Goal: Use online tool/utility

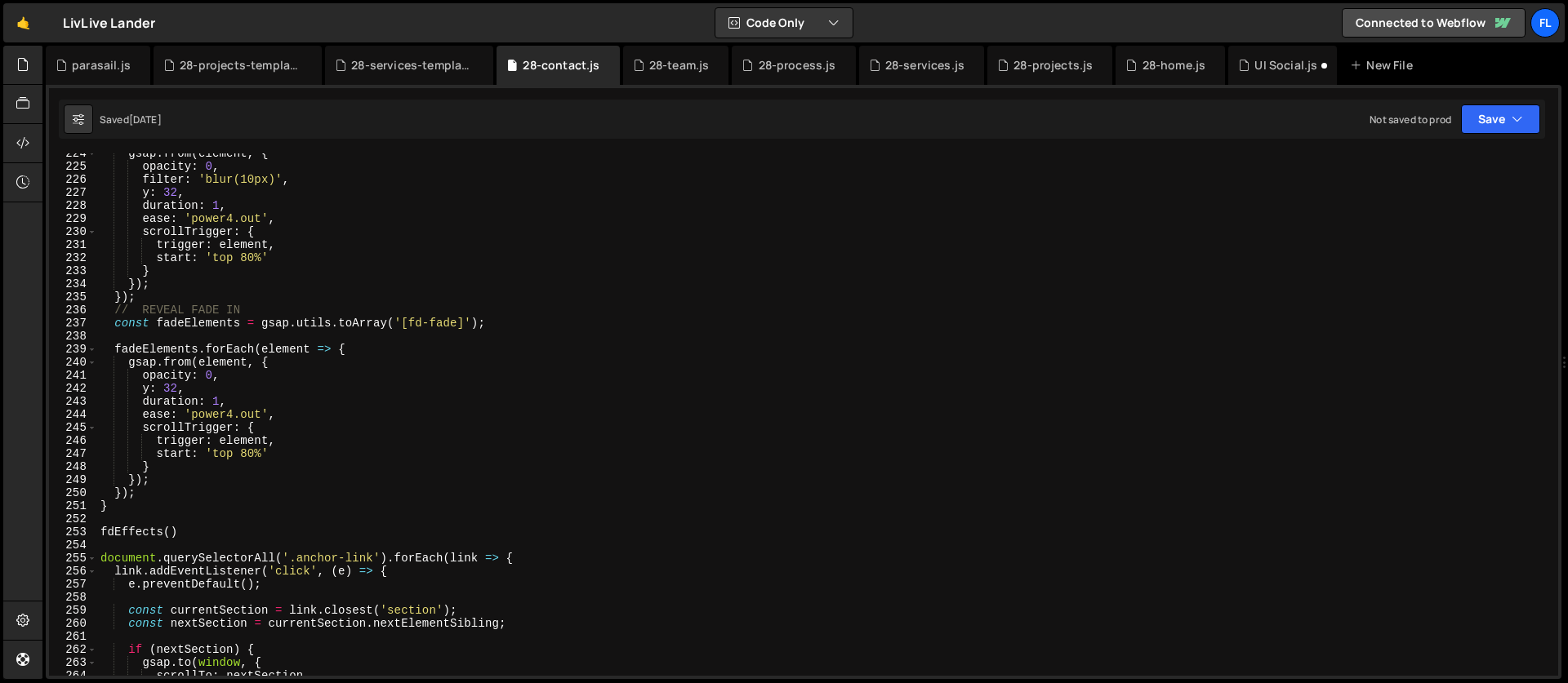
scroll to position [2896, 0]
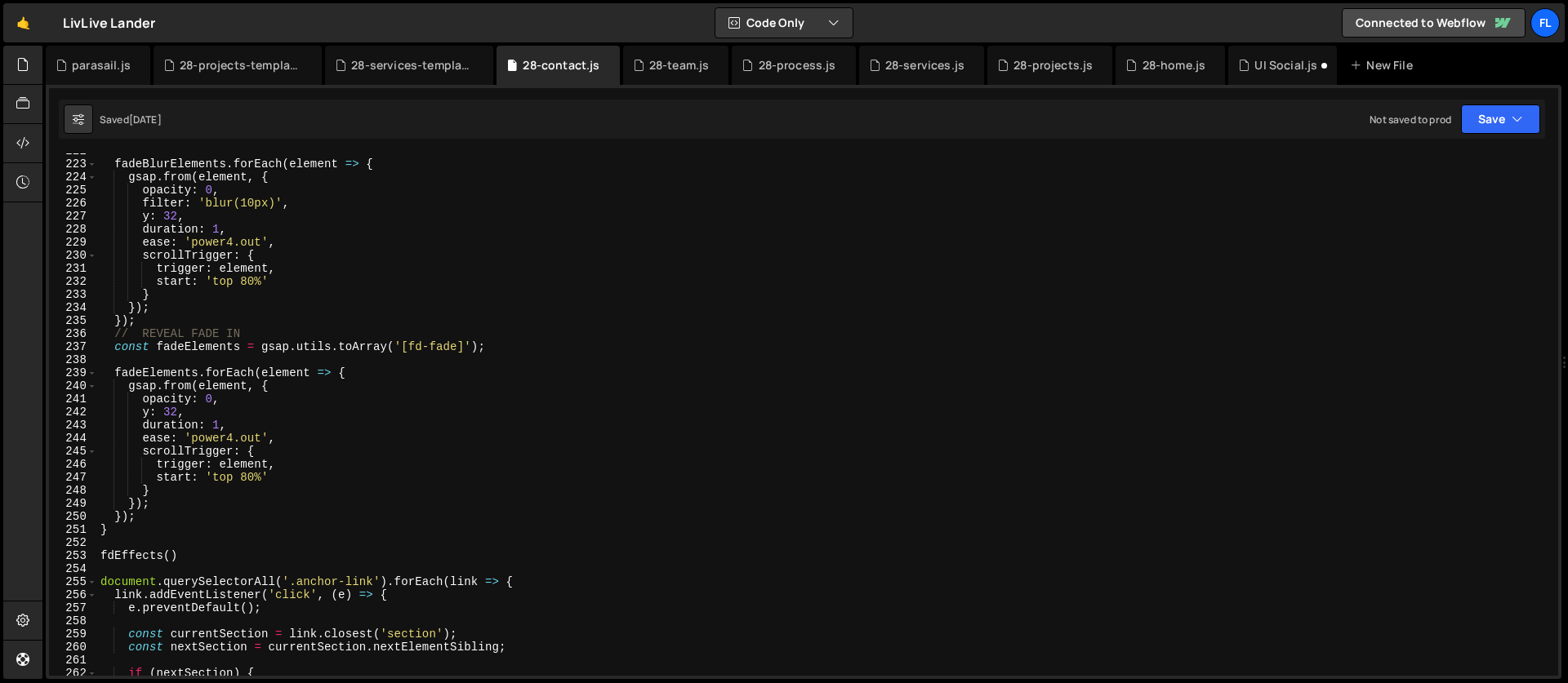
type textarea "start: 'top 80%'"
click at [365, 483] on div "fadeBlurElements . forEach ( element => { gsap . from ( element , { opacity : 0…" at bounding box center [825, 419] width 1455 height 549
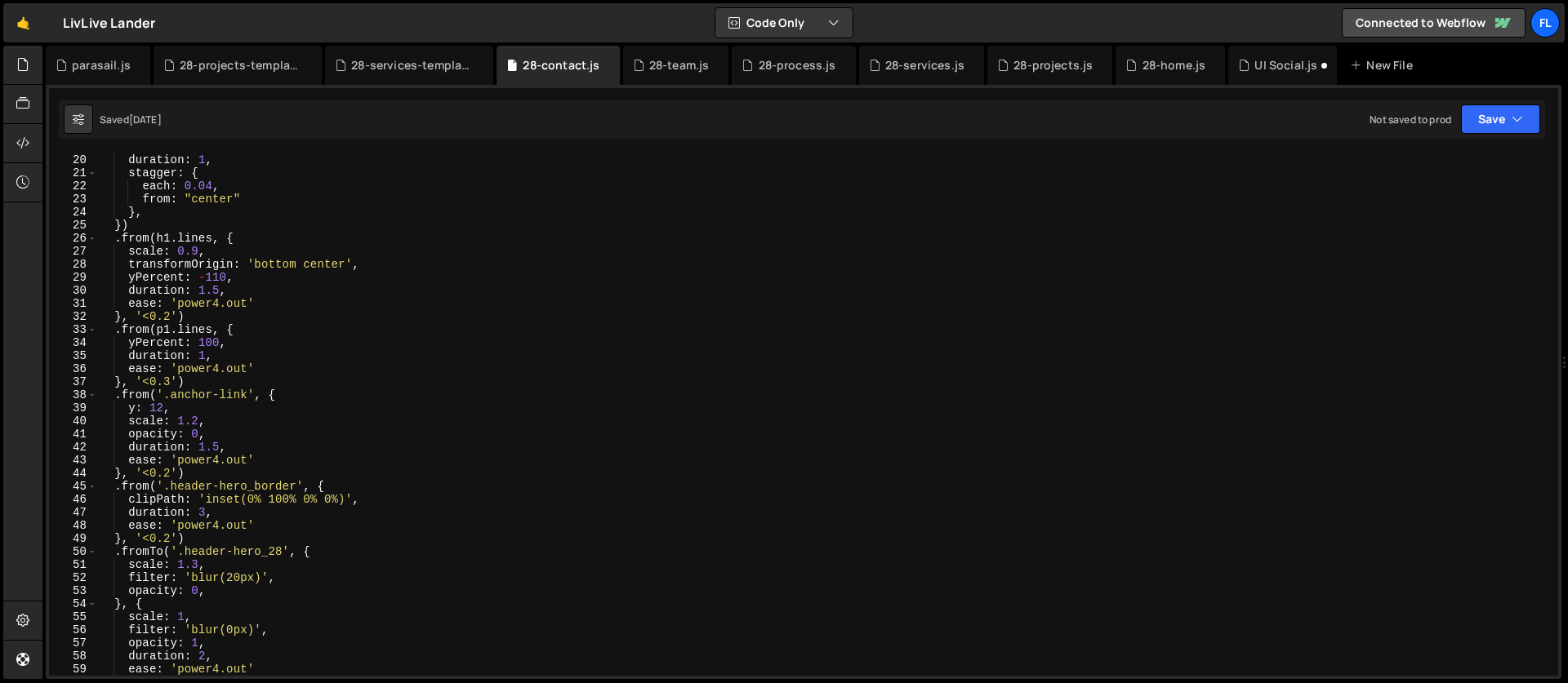
scroll to position [0, 0]
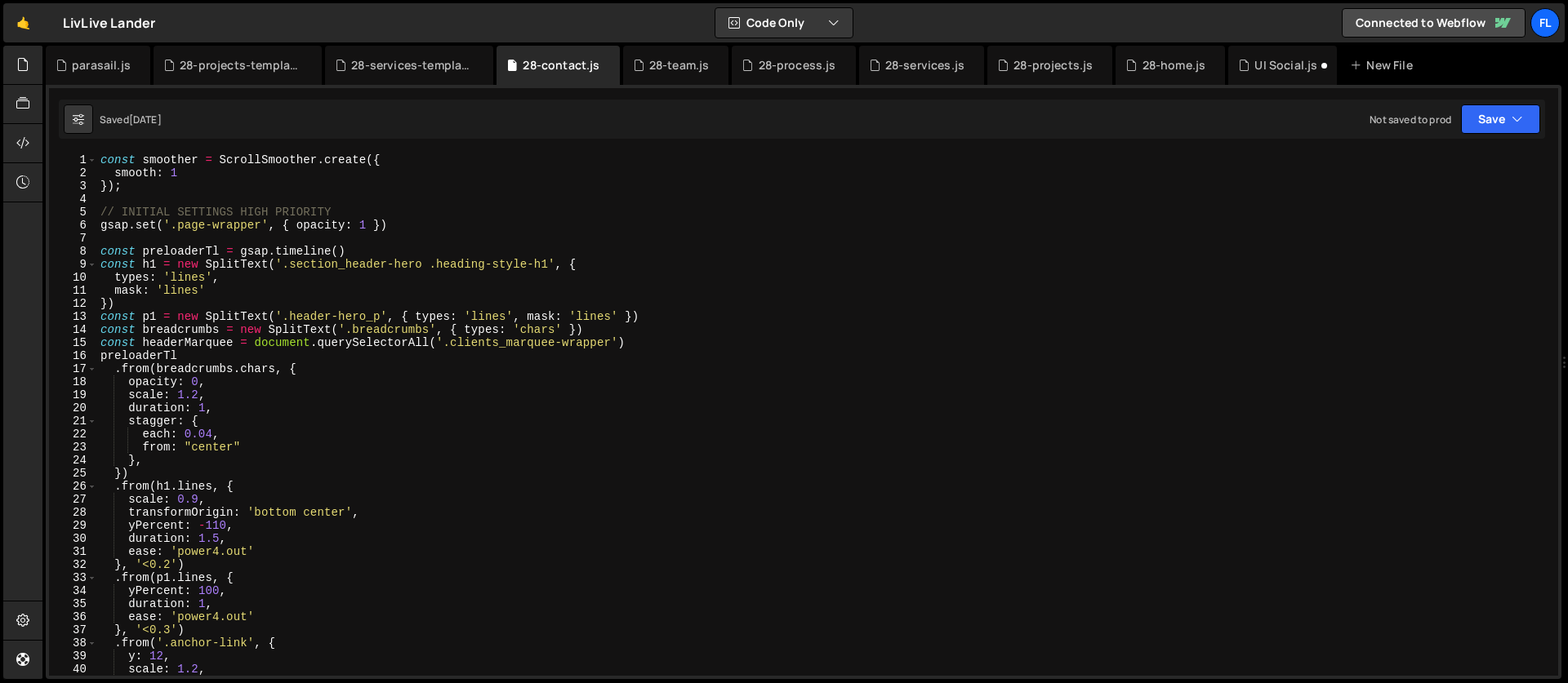
drag, startPoint x: 650, startPoint y: 67, endPoint x: 573, endPoint y: 109, distance: 87.7
click at [650, 67] on div "28-team.js" at bounding box center [680, 66] width 60 height 16
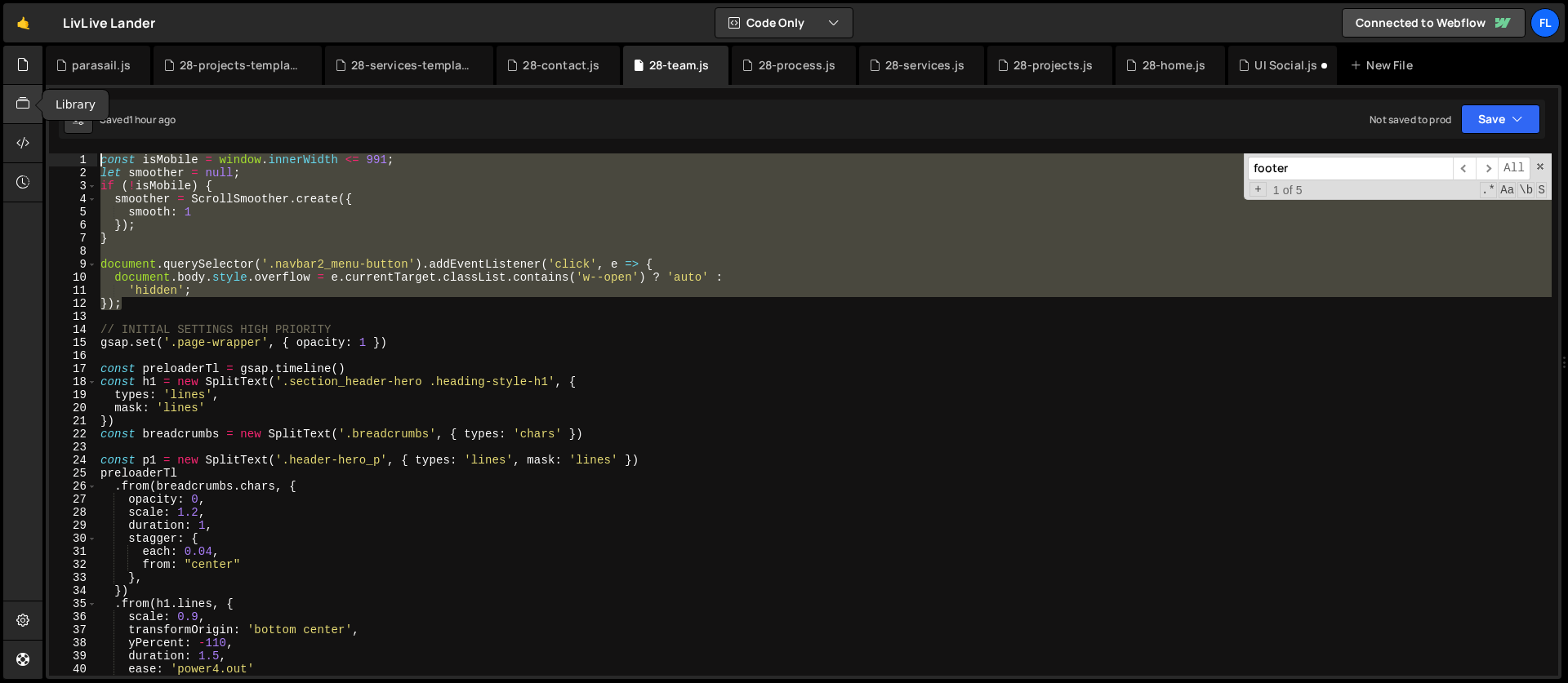
drag, startPoint x: 123, startPoint y: 302, endPoint x: 40, endPoint y: 119, distance: 200.9
click at [40, 119] on div "Hold on a sec... Are you certain you wish to leave this page? Any changes you'v…" at bounding box center [784, 341] width 1568 height 683
type textarea "const isMobile = window.innerWidth <= 991; let smoother = null;"
click at [558, 65] on div "28-contact.js" at bounding box center [561, 66] width 77 height 16
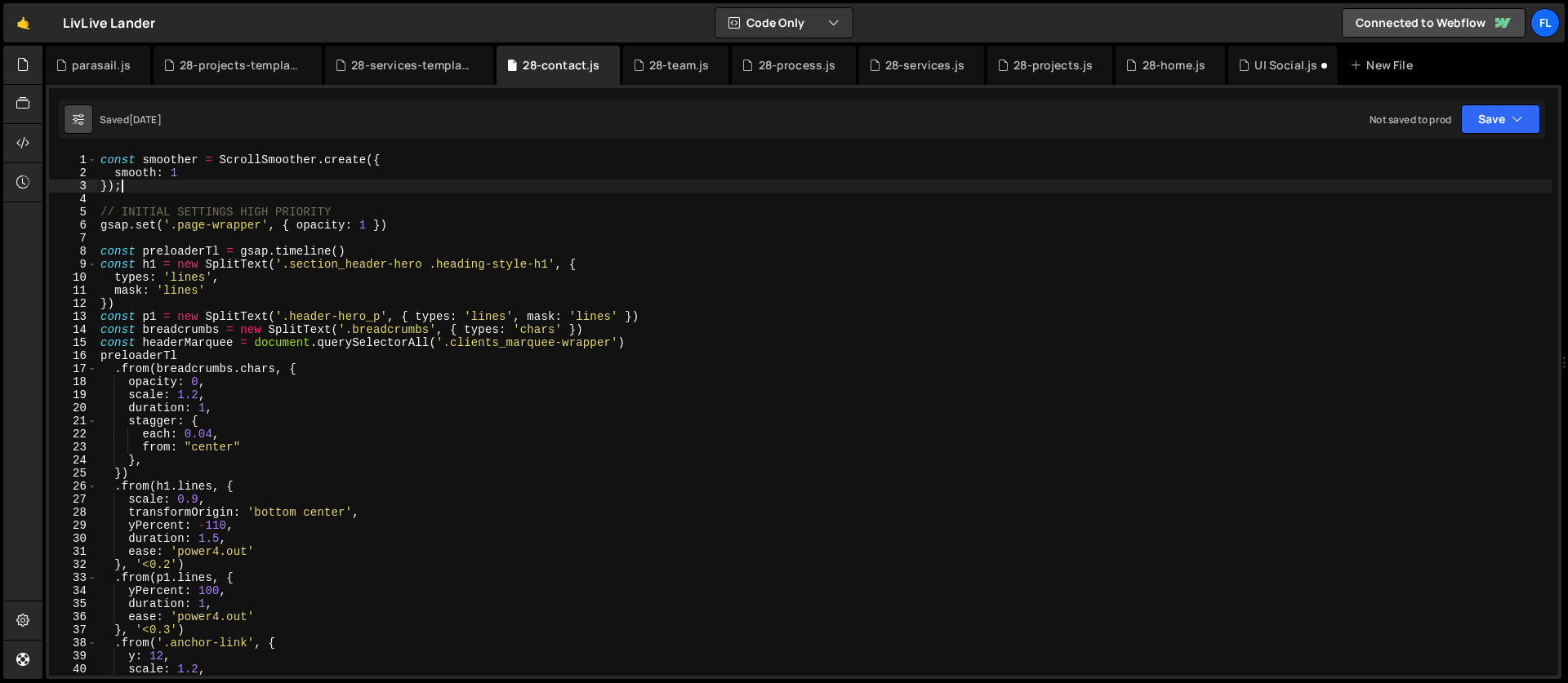
drag, startPoint x: 137, startPoint y: 188, endPoint x: 65, endPoint y: 129, distance: 93.1
click at [65, 129] on div "Debug Explain Copy parasail.js 28-projects-template.js 28-services-template.js …" at bounding box center [804, 363] width 1516 height 635
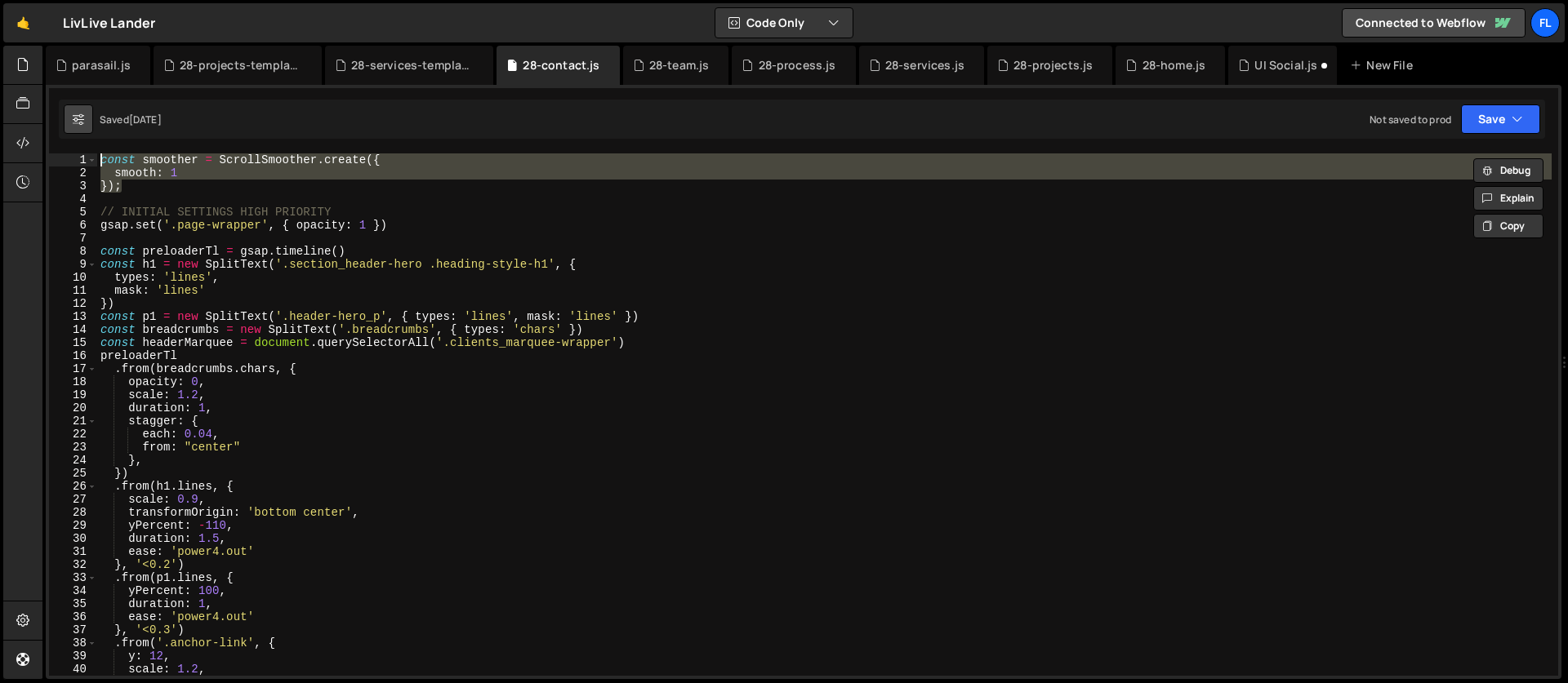
paste textarea "});"
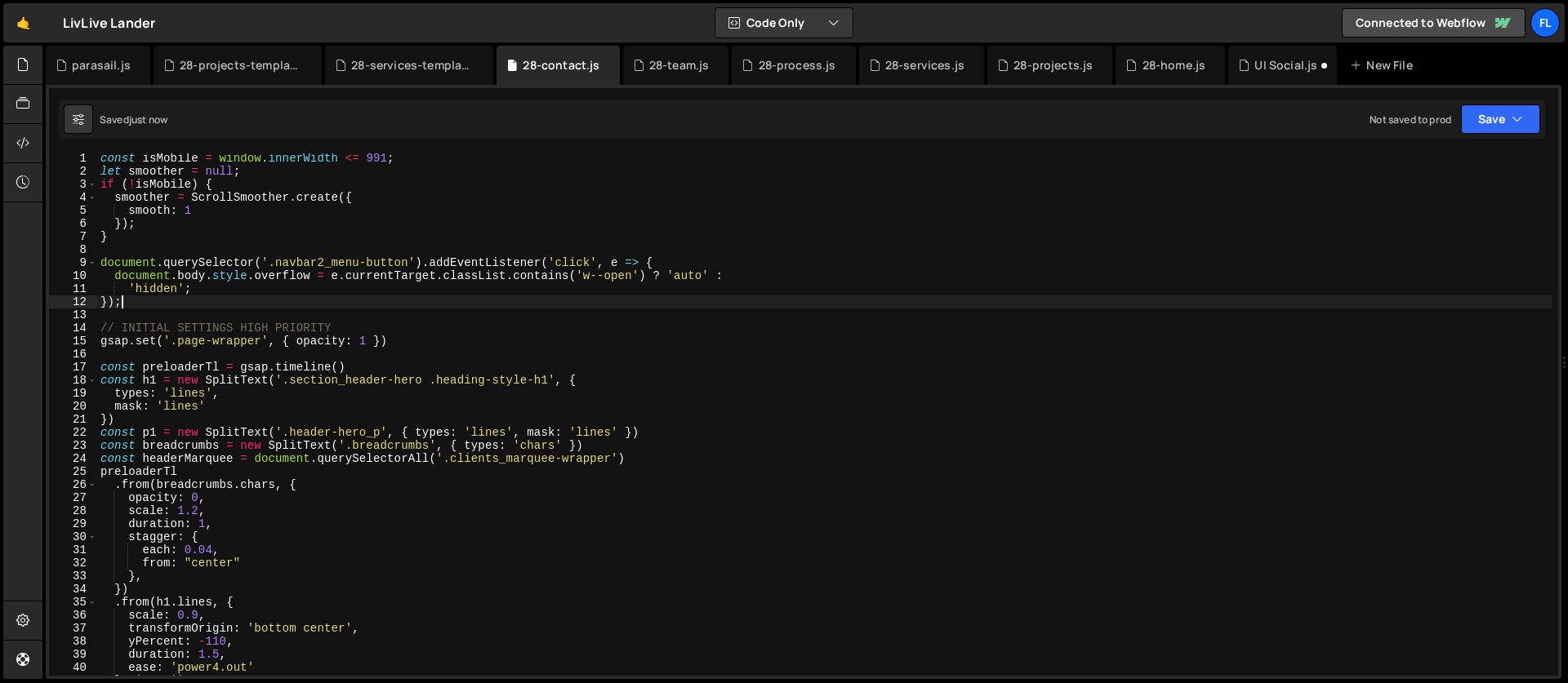
scroll to position [11, 0]
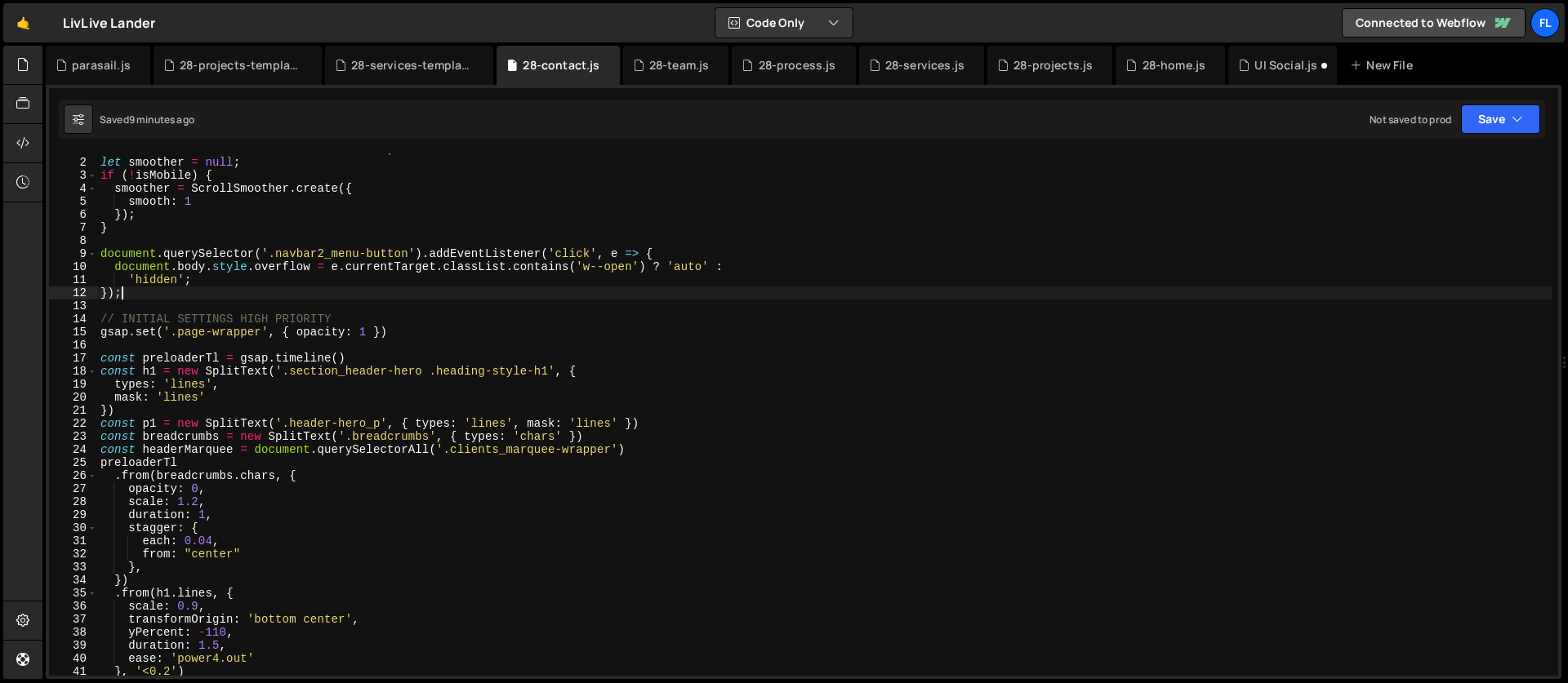
click at [210, 326] on div "const isMobile = window . innerWidth <= 991 ; let smoother = null ; if ( ! isMo…" at bounding box center [825, 418] width 1455 height 549
type textarea "gsap.set('.page-wrapper', { opacity: 1 })"
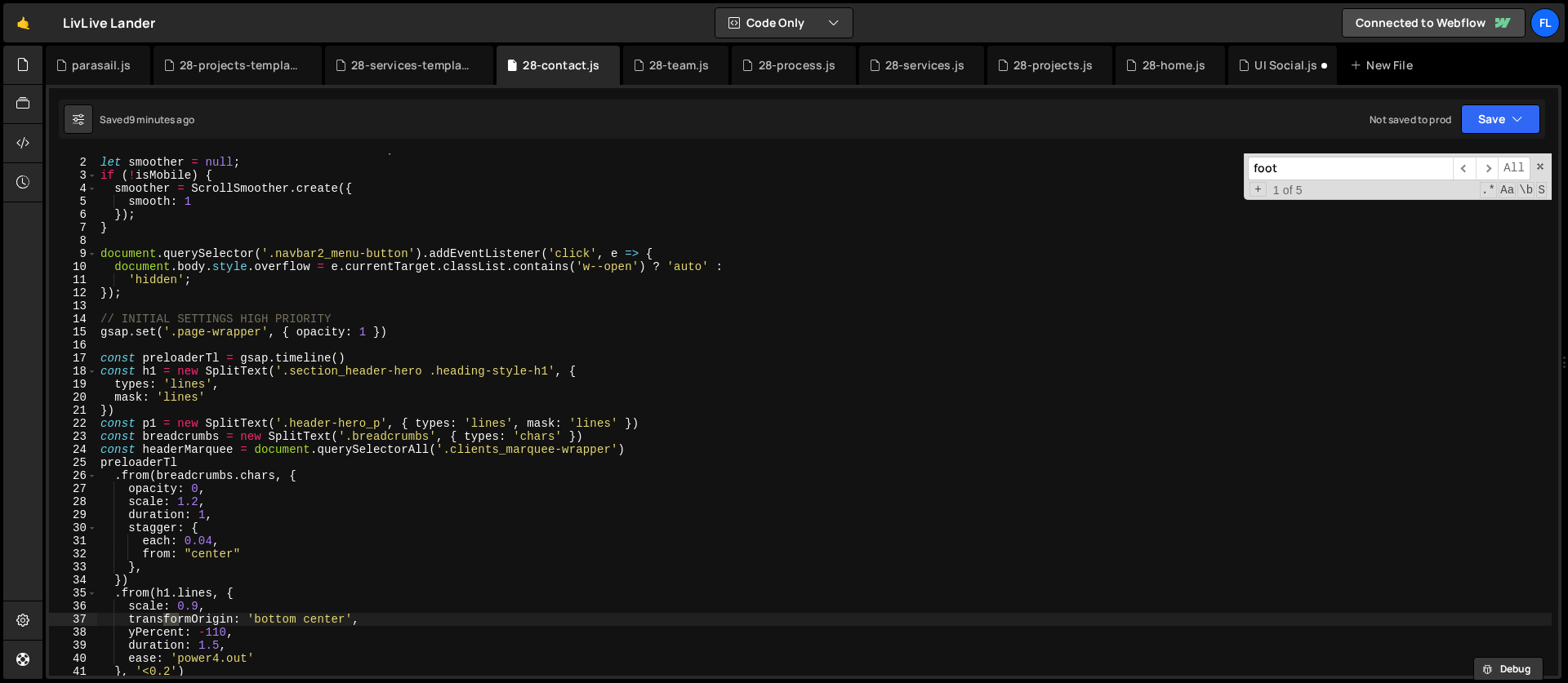
scroll to position [1411, 0]
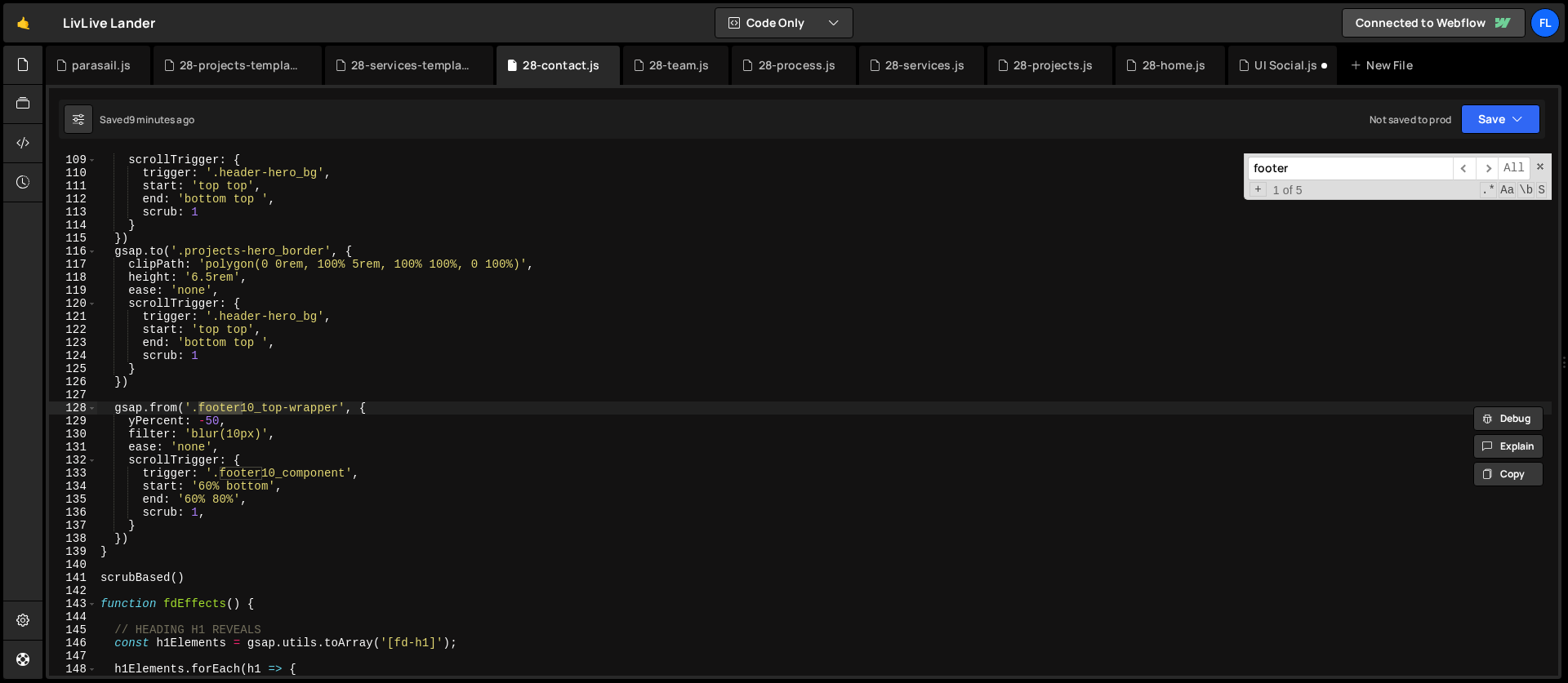
type input "footer"
type textarea "})"
click at [261, 378] on div "scrollTrigger : { trigger : '.header-hero_bg' , start : 'top top' , end : 'bott…" at bounding box center [825, 428] width 1455 height 549
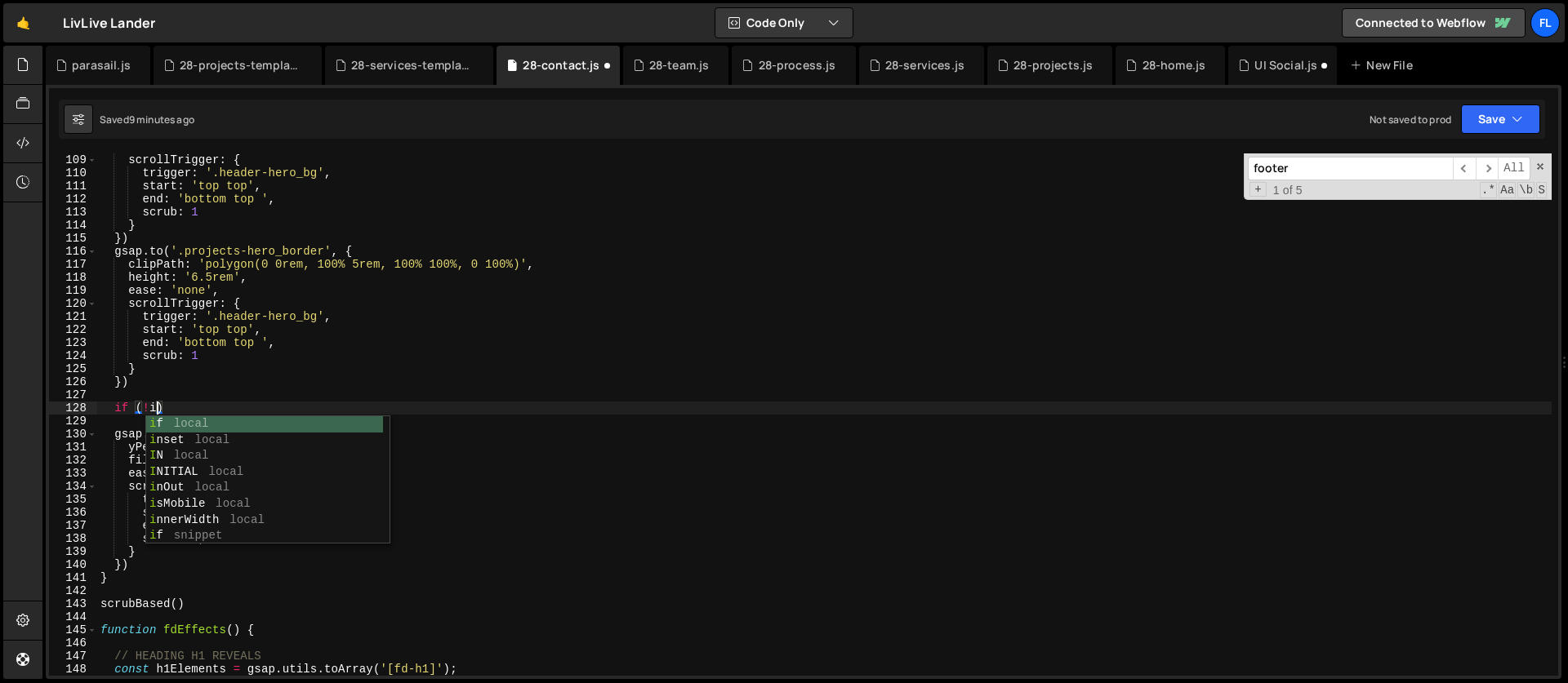
scroll to position [0, 4]
type textarea "if (!isMobile)"
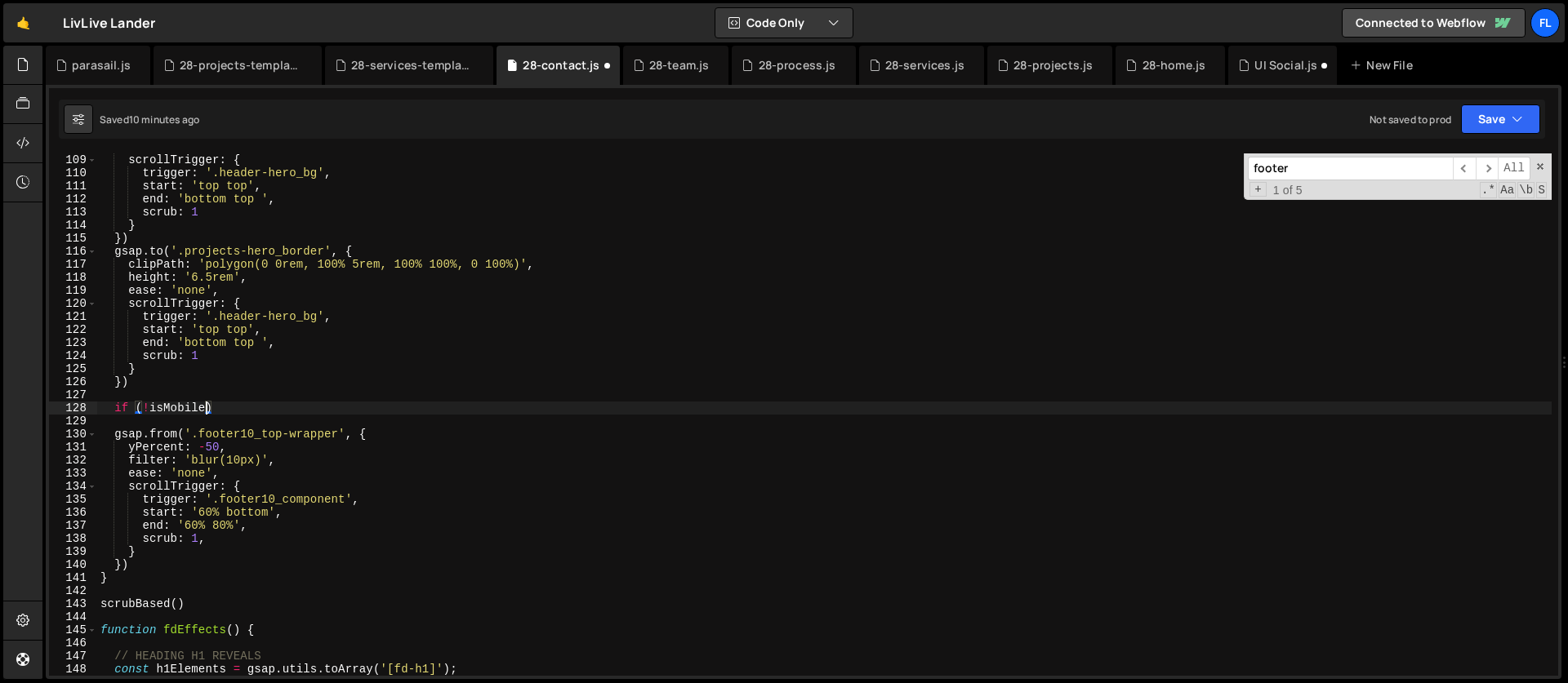
type textarea "gsap.from('.footer10_top-wrapper', {"
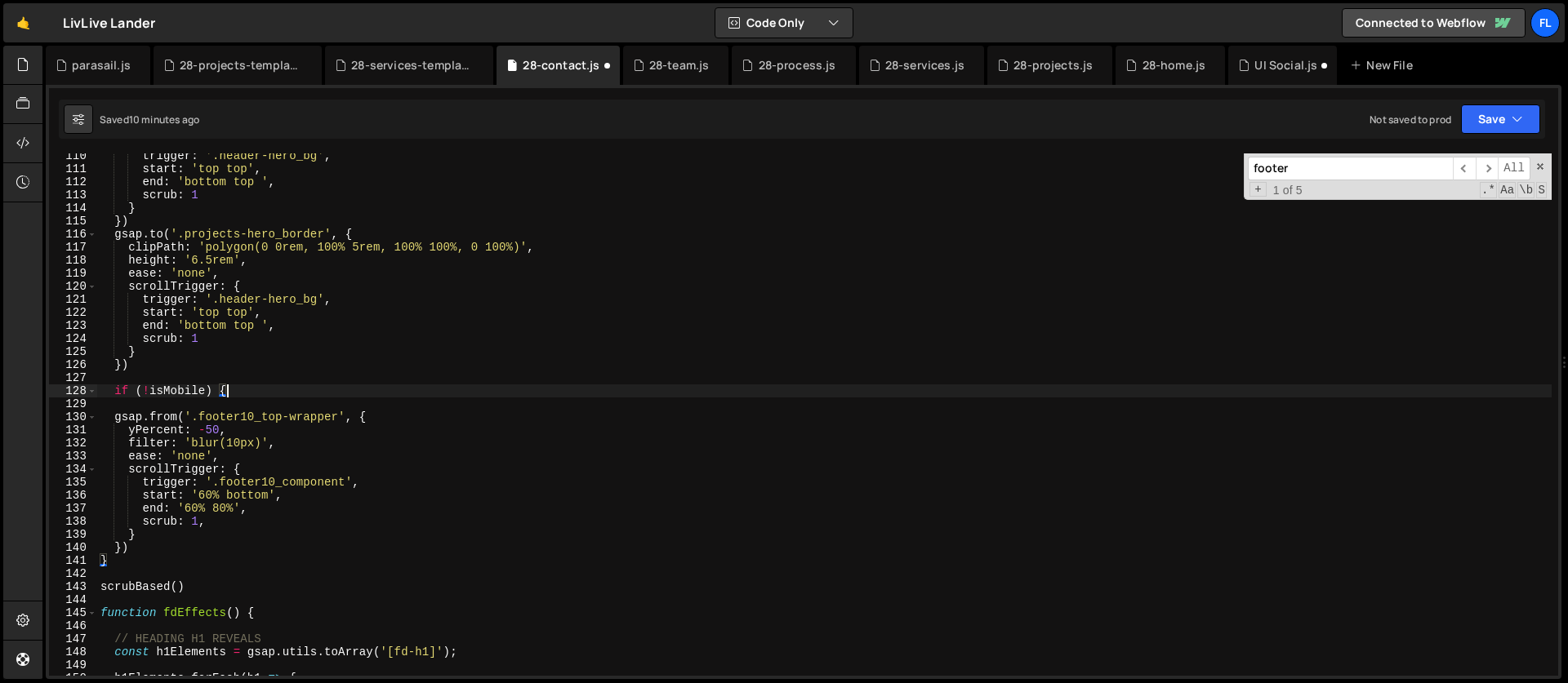
scroll to position [1428, 0]
click at [124, 554] on div "trigger : '.header-hero_bg' , start : 'top top' , end : 'bottom top ' , scrub :…" at bounding box center [825, 424] width 1455 height 549
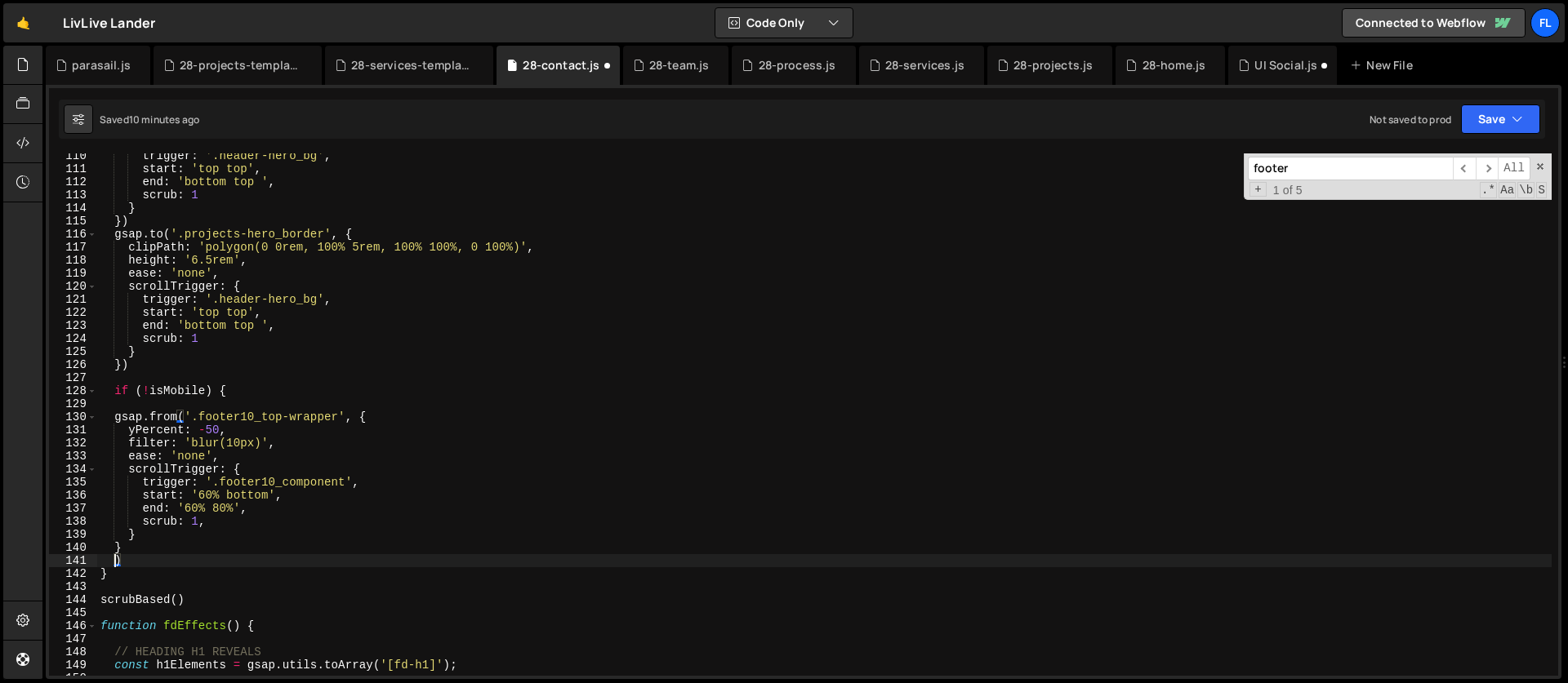
scroll to position [0, 0]
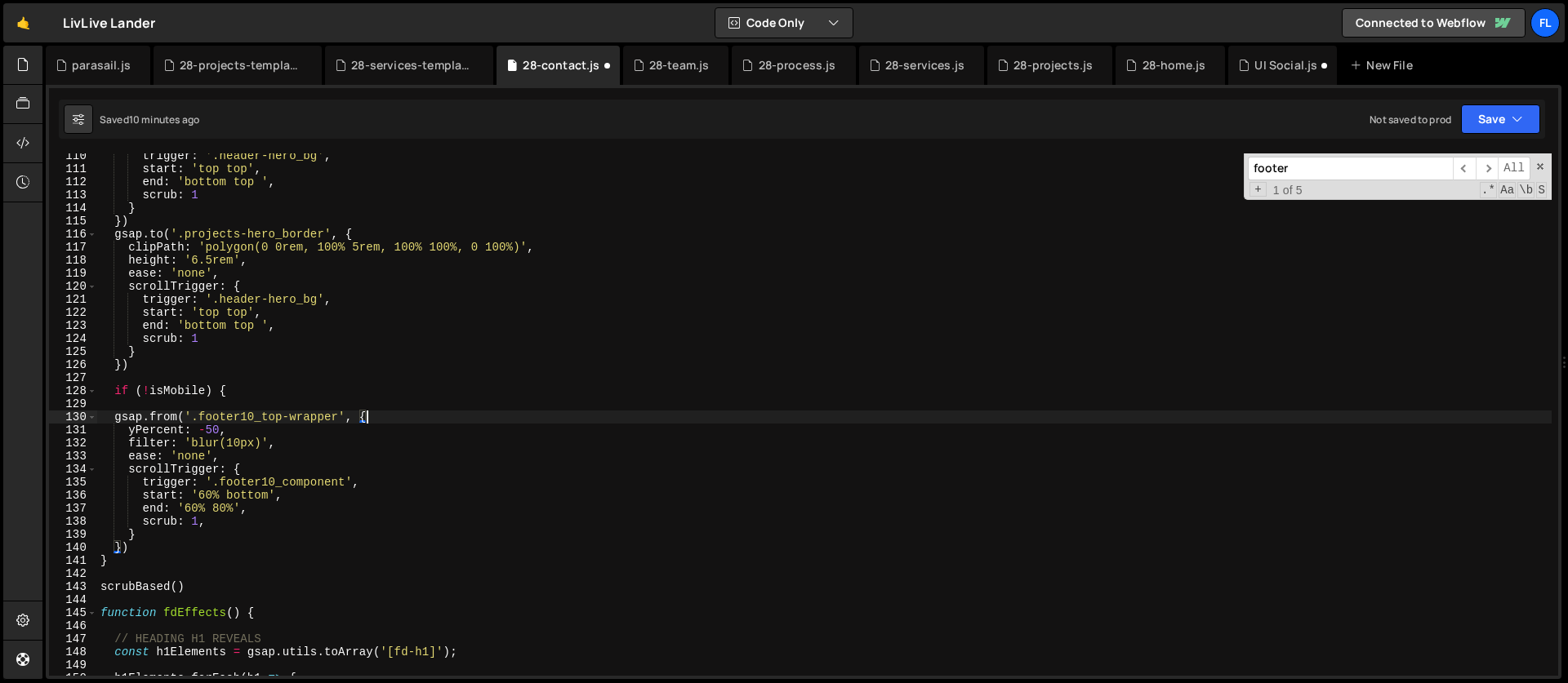
click at [417, 415] on div "trigger : '.header-hero_bg' , start : 'top top' , end : 'bottom top ' , scrub :…" at bounding box center [825, 424] width 1455 height 549
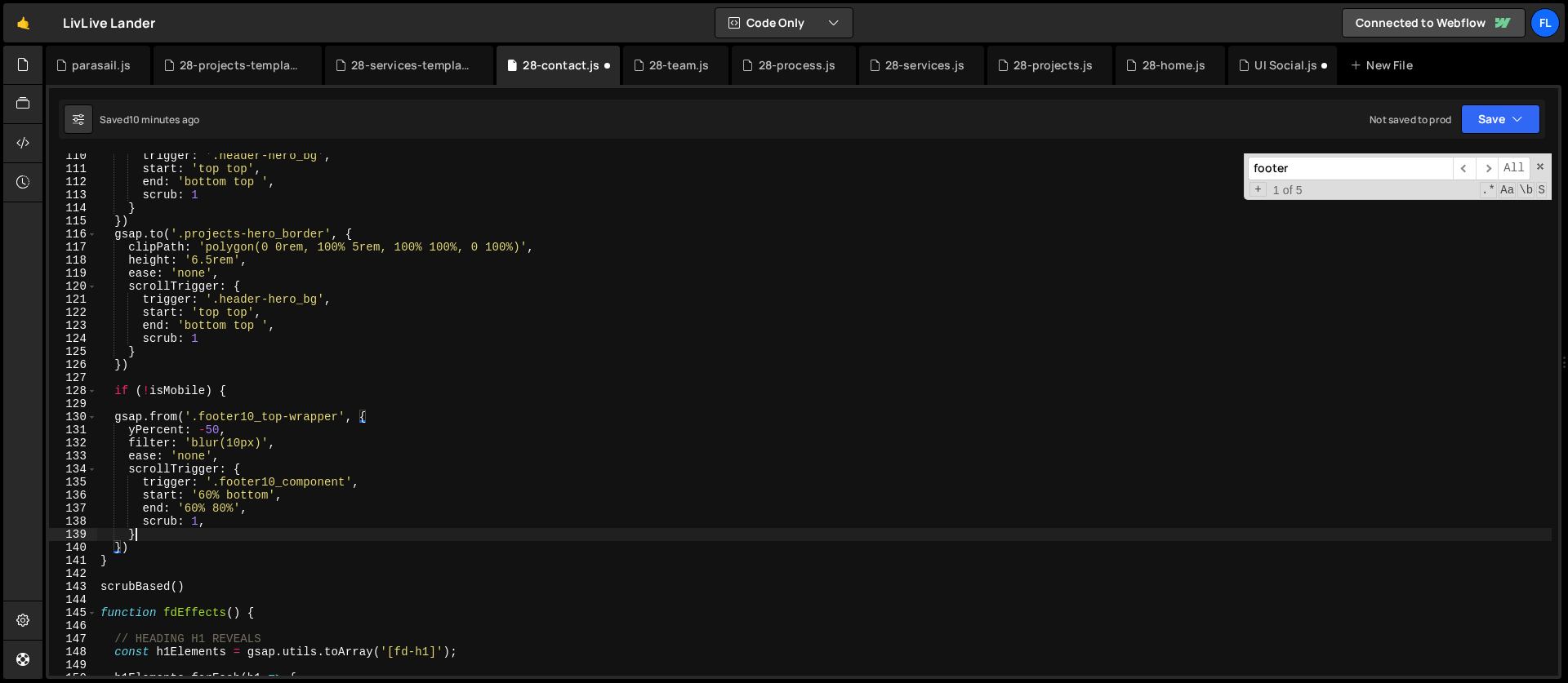
click at [162, 542] on div "trigger : '.header-hero_bg' , start : 'top top' , end : 'bottom top ' , scrub :…" at bounding box center [825, 424] width 1455 height 549
click at [158, 546] on div "trigger : '.header-hero_bg' , start : 'top top' , end : 'bottom top ' , scrub :…" at bounding box center [825, 424] width 1455 height 549
type textarea "})"
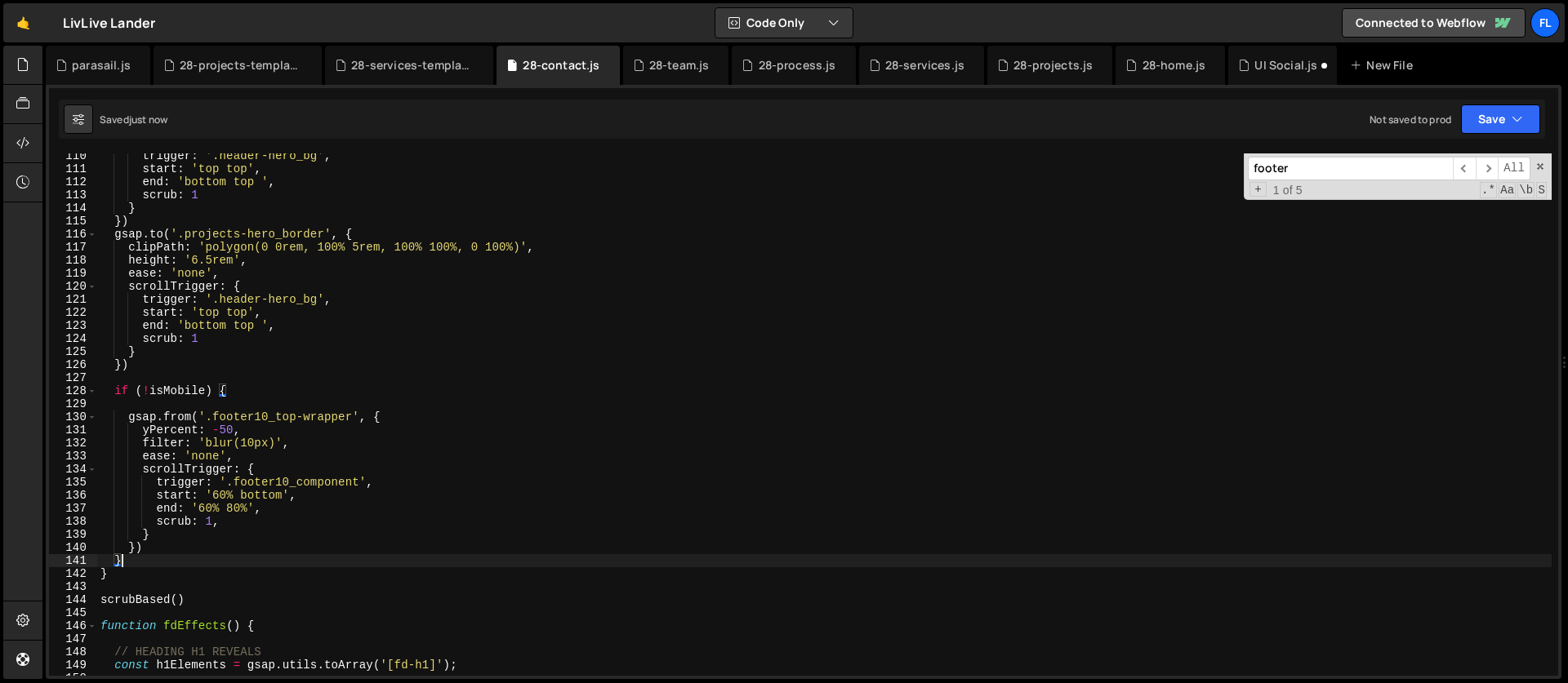
type textarea "}"
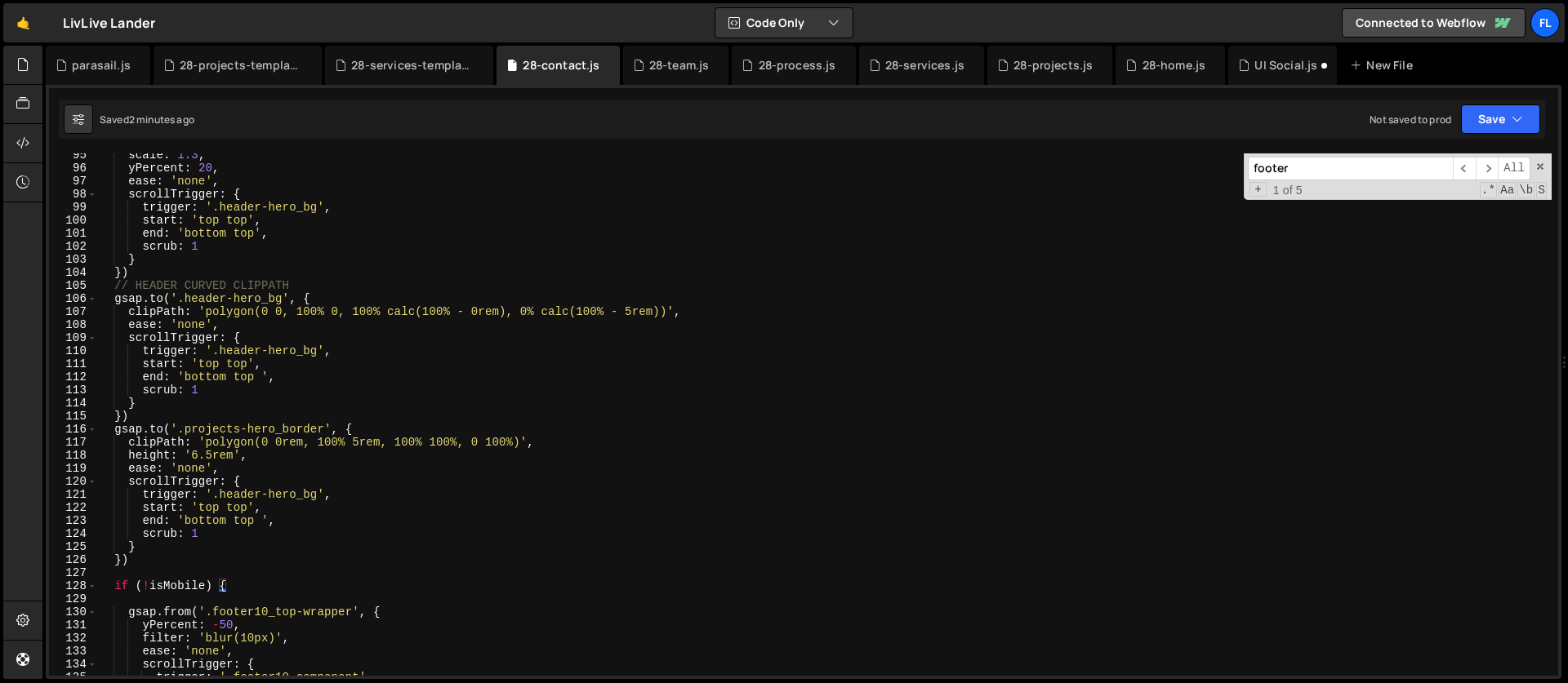
scroll to position [1248, 0]
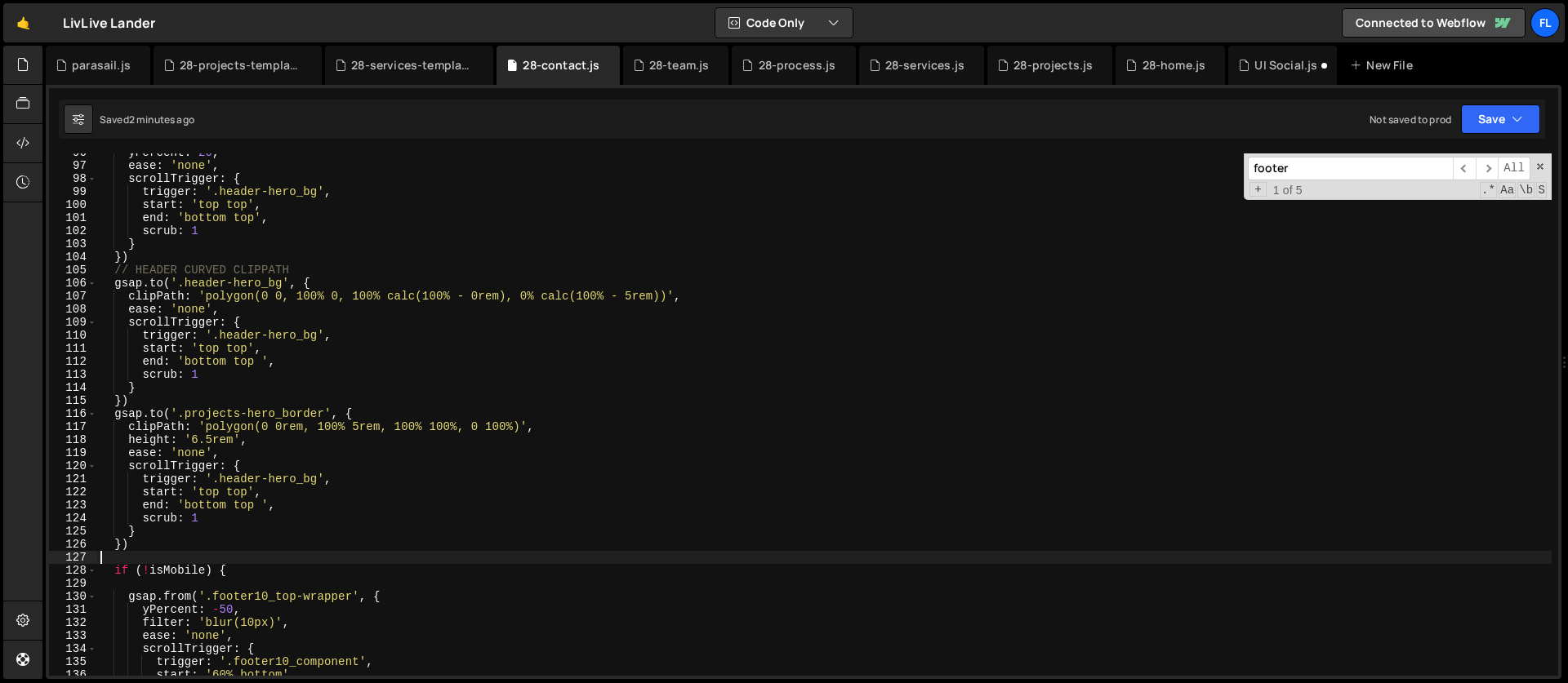
click at [233, 560] on div "yPercent : 20 , ease : 'none' , scrollTrigger : { trigger : '.header-hero_bg' ,…" at bounding box center [825, 420] width 1455 height 549
click at [234, 570] on div "yPercent : 20 , ease : 'none' , scrollTrigger : { trigger : '.header-hero_bg' ,…" at bounding box center [825, 420] width 1455 height 549
type textarea "if (!isMobile) {"
